Goal: Task Accomplishment & Management: Manage account settings

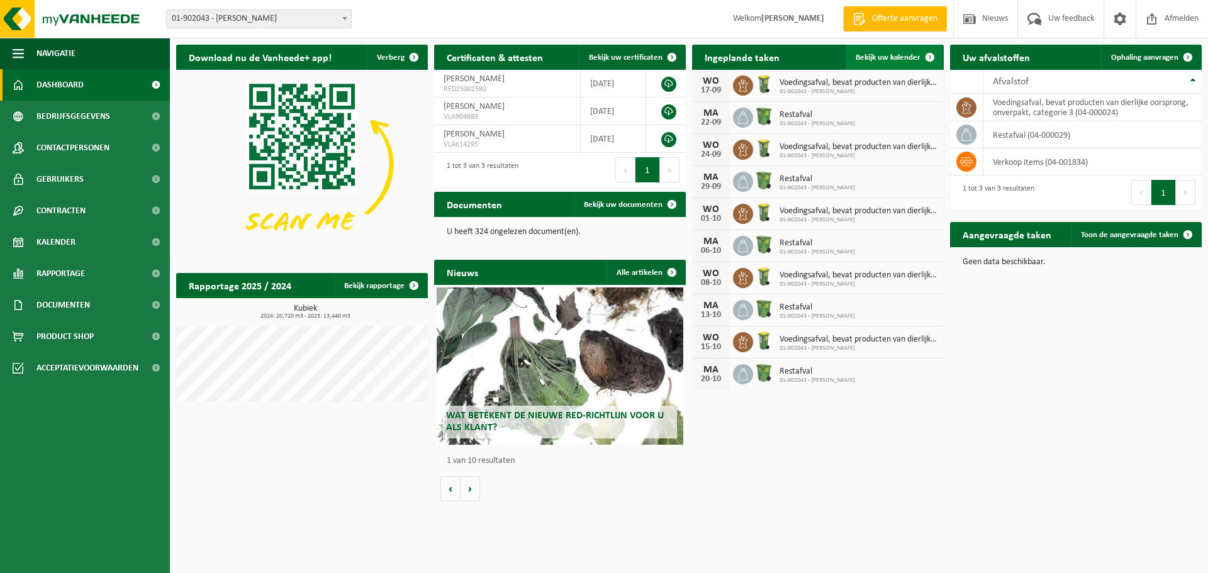
click at [897, 52] on link "Bekijk uw kalender" at bounding box center [893, 57] width 97 height 25
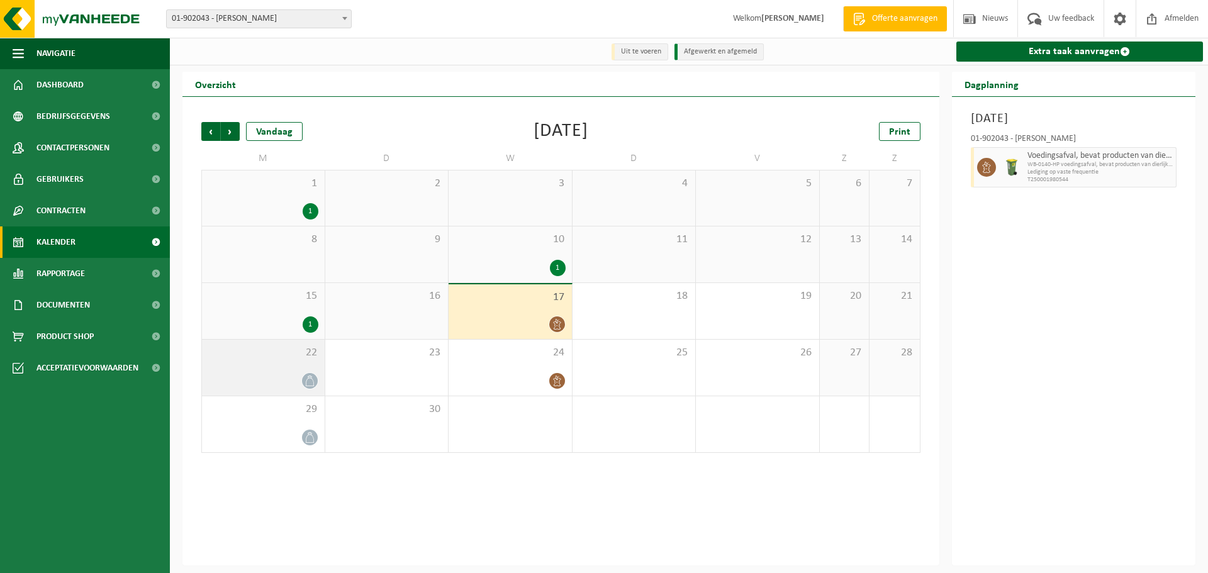
click at [275, 364] on div "22" at bounding box center [263, 368] width 123 height 56
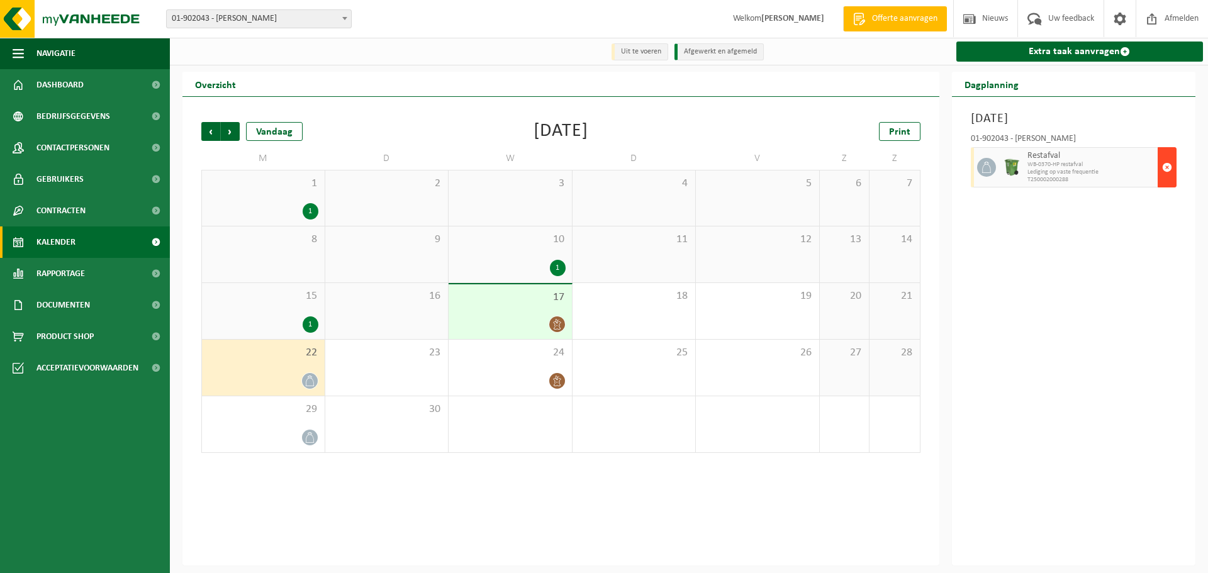
click at [1164, 166] on span "button" at bounding box center [1167, 167] width 10 height 25
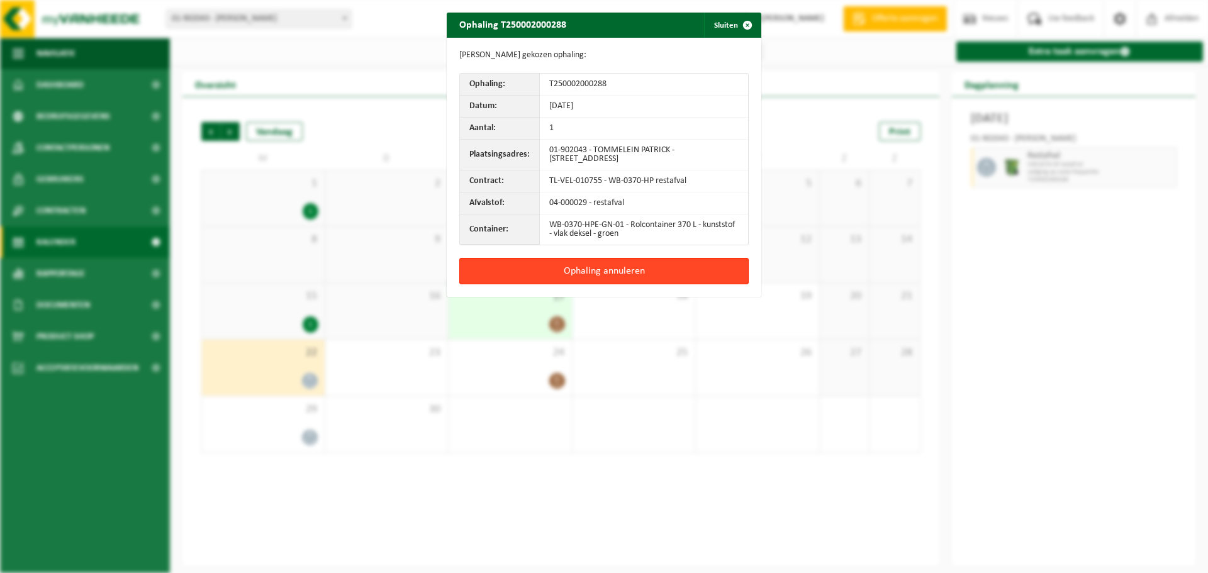
click at [611, 267] on button "Ophaling annuleren" at bounding box center [603, 271] width 289 height 26
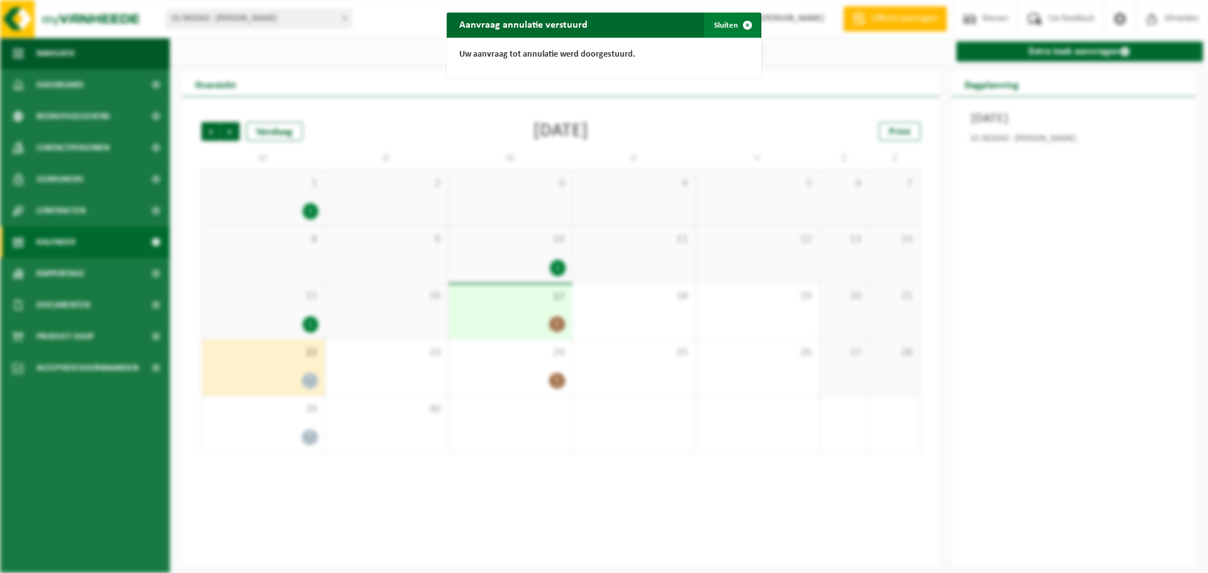
click at [715, 19] on button "Sluiten" at bounding box center [732, 25] width 56 height 25
